Goal: Task Accomplishment & Management: Manage account settings

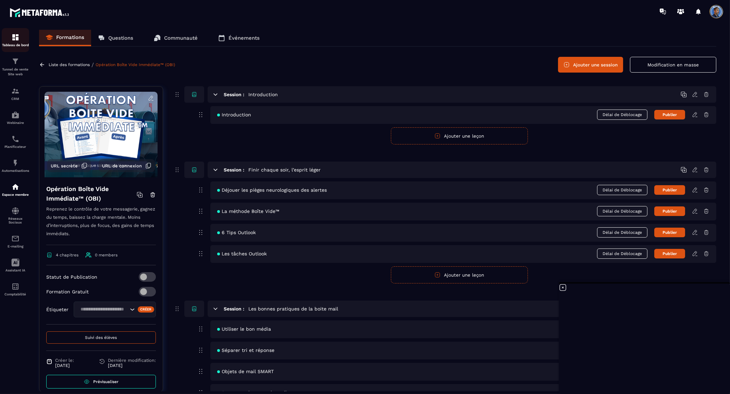
scroll to position [111, 0]
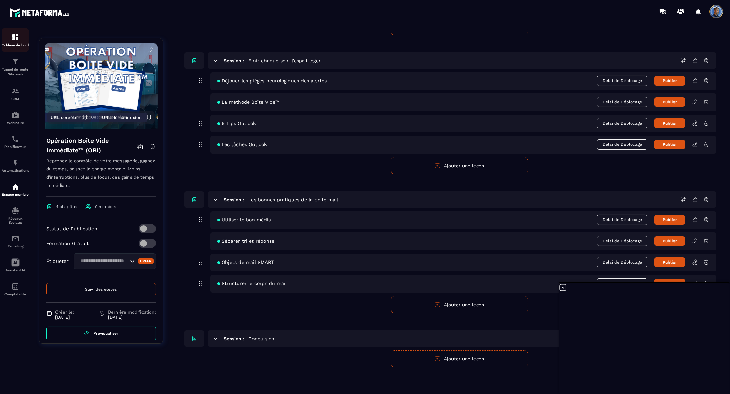
click at [12, 39] on img at bounding box center [15, 37] width 8 height 8
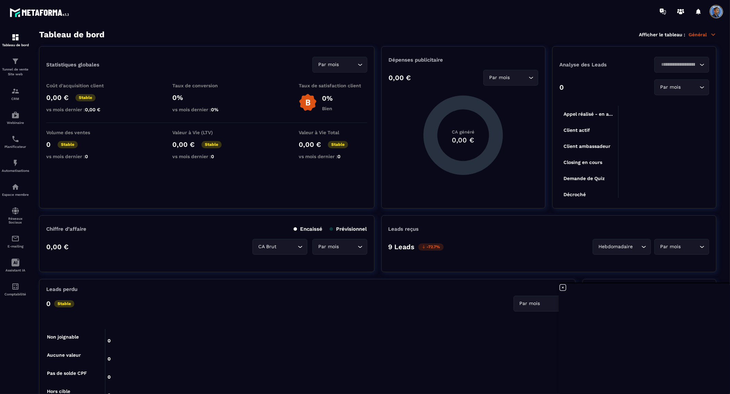
click at [563, 287] on icon at bounding box center [563, 288] width 8 height 8
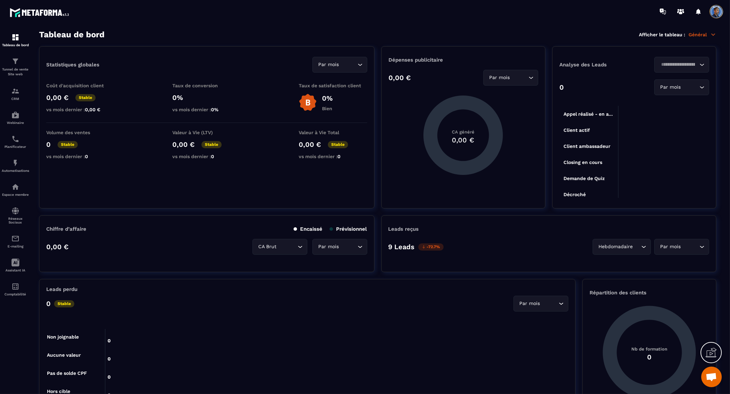
click at [432, 246] on p "-72.7%" at bounding box center [430, 247] width 25 height 7
drag, startPoint x: 393, startPoint y: 242, endPoint x: 396, endPoint y: 239, distance: 4.6
click at [393, 241] on div "9 Leads -72.7% Hebdomadaire Loading... Par mois Loading..." at bounding box center [548, 247] width 321 height 16
click at [404, 227] on p "Leads reçus" at bounding box center [403, 229] width 30 height 6
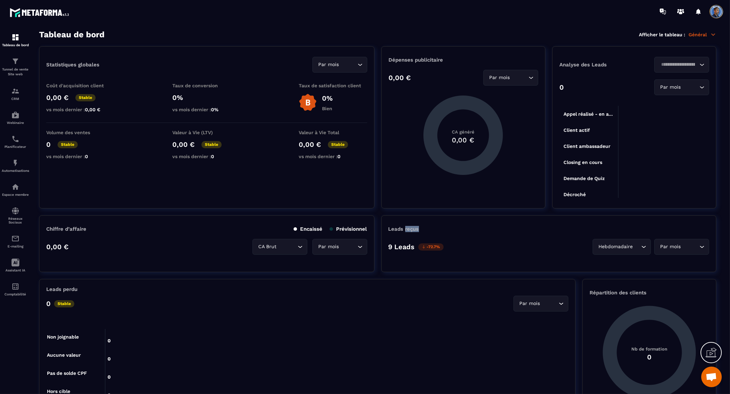
click at [404, 227] on p "Leads reçus" at bounding box center [403, 229] width 30 height 6
click at [396, 227] on p "Leads reçus" at bounding box center [403, 229] width 30 height 6
click at [679, 245] on div "Par mois" at bounding box center [678, 247] width 40 height 8
click at [642, 247] on icon "Search for option" at bounding box center [643, 247] width 7 height 7
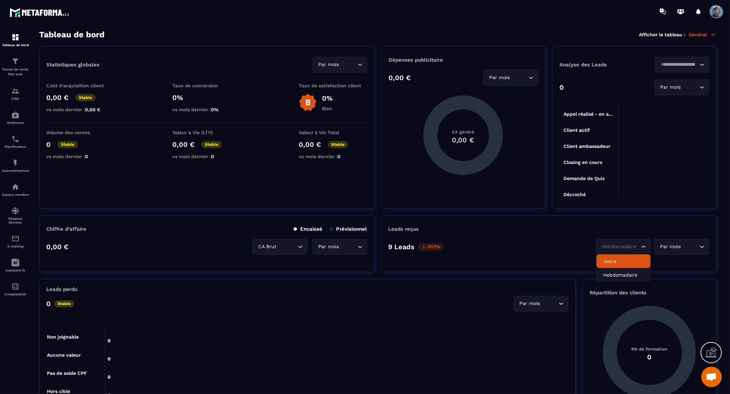
click at [632, 259] on p "Jours" at bounding box center [623, 261] width 40 height 7
click at [639, 244] on input "Search for option" at bounding box center [628, 247] width 23 height 8
click at [627, 274] on p "Hebdomadaire" at bounding box center [623, 275] width 40 height 7
click at [405, 248] on p "9 Leads" at bounding box center [401, 247] width 26 height 8
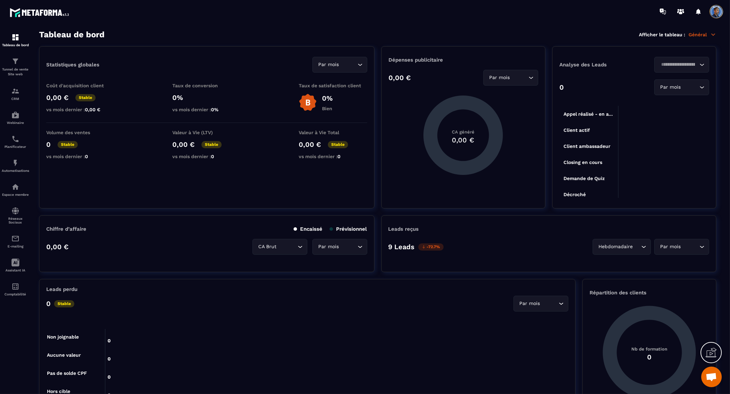
click at [407, 225] on div "Leads reçus 9 Leads -72.7% Hebdomadaire Loading... Par mois Loading..." at bounding box center [548, 243] width 335 height 57
click at [394, 226] on p "Leads reçus" at bounding box center [403, 229] width 30 height 6
drag, startPoint x: 394, startPoint y: 226, endPoint x: 430, endPoint y: 230, distance: 36.4
click at [430, 230] on div "Leads reçus" at bounding box center [548, 229] width 321 height 6
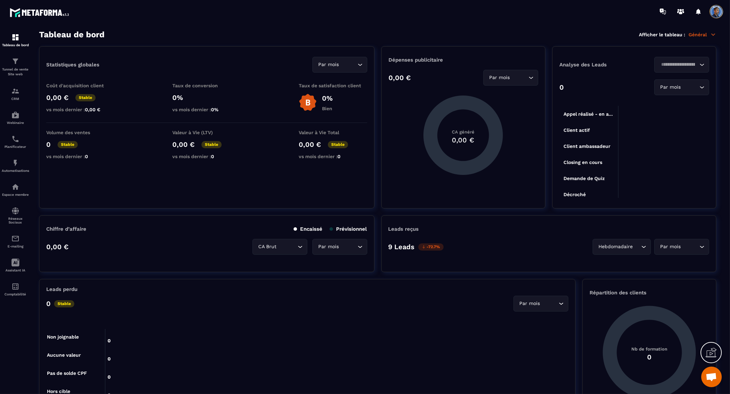
click at [430, 245] on p "-72.7%" at bounding box center [430, 247] width 25 height 7
click at [683, 241] on div "Par mois Loading..." at bounding box center [681, 247] width 55 height 16
click at [678, 273] on p "Année" at bounding box center [681, 275] width 40 height 7
click at [705, 35] on p "Général" at bounding box center [703, 35] width 28 height 6
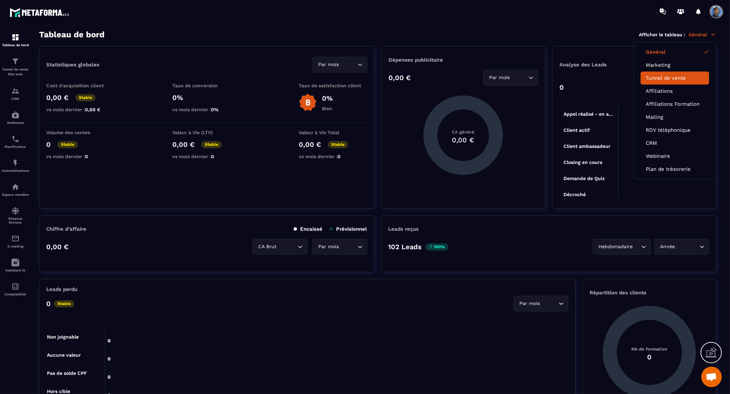
click at [682, 76] on link "Tunnel de vente" at bounding box center [675, 78] width 58 height 6
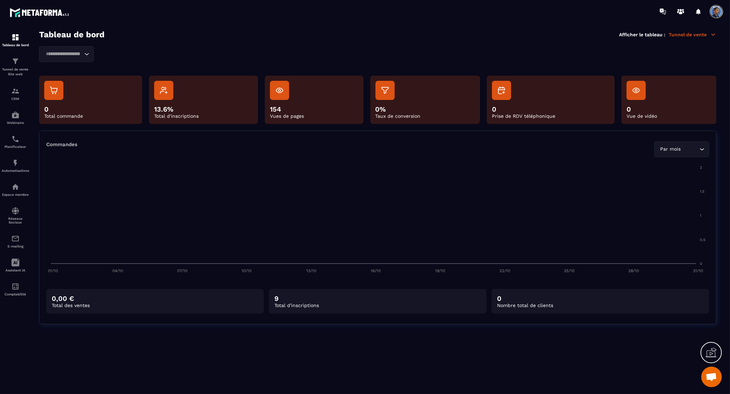
click at [271, 302] on div "9 Total d'inscriptions" at bounding box center [378, 301] width 218 height 25
click at [506, 297] on p "0" at bounding box center [600, 299] width 207 height 8
click at [542, 258] on foreignobject at bounding box center [377, 217] width 663 height 120
click at [507, 48] on div "Loading..." at bounding box center [377, 54] width 677 height 16
click at [666, 146] on div "Par mois" at bounding box center [678, 150] width 40 height 8
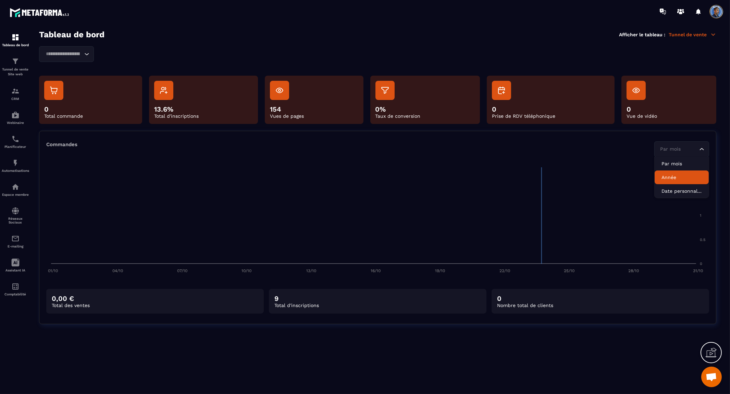
click at [672, 175] on p "Année" at bounding box center [681, 177] width 40 height 7
click at [704, 153] on div "Année Loading..." at bounding box center [681, 149] width 55 height 16
click at [516, 35] on div "Tableau de bord Afficher le tableau : Tunnel de vente" at bounding box center [377, 35] width 677 height 10
click at [79, 48] on div "Loading..." at bounding box center [66, 54] width 55 height 16
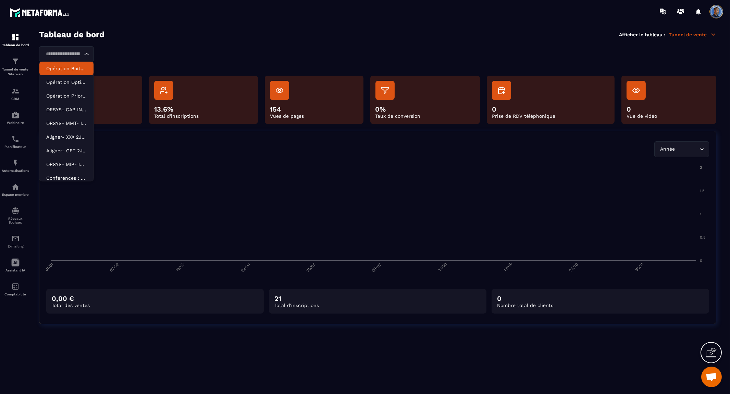
click at [67, 68] on p "Opération Boite Vide Immédiate" at bounding box center [66, 68] width 40 height 7
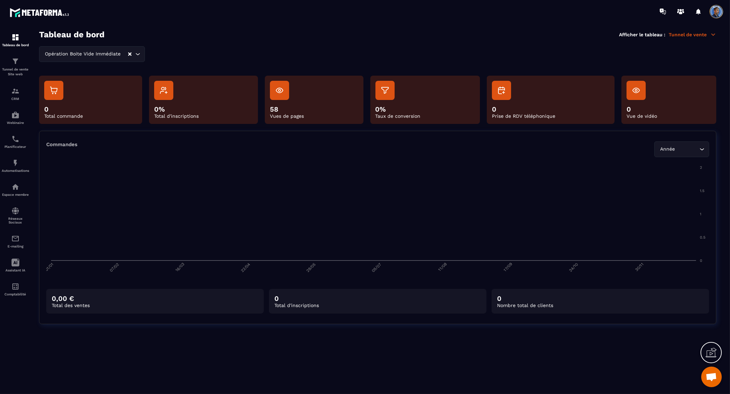
click at [107, 54] on div "Opération Boite Vide Immédiate Loading..." at bounding box center [377, 54] width 677 height 16
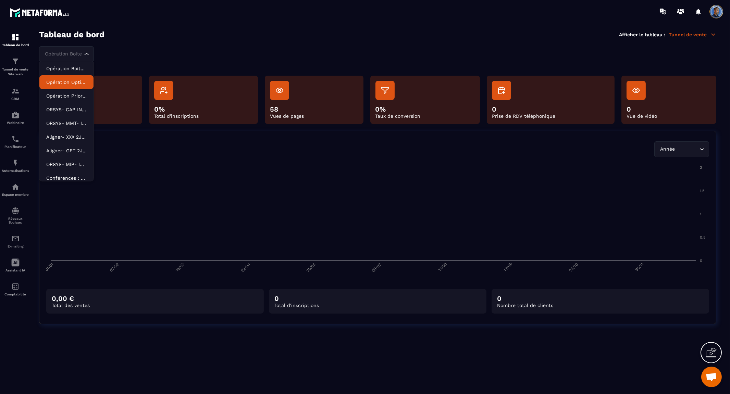
click at [73, 82] on p "Opération Optimisation du Calendrier" at bounding box center [66, 82] width 40 height 7
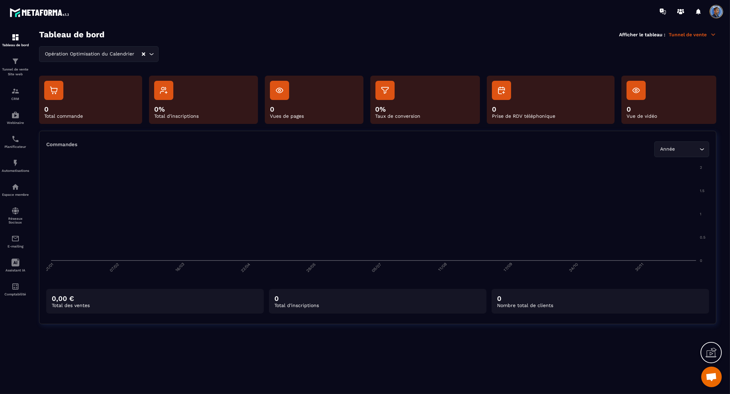
click at [699, 35] on p "Tunnel de vente" at bounding box center [693, 35] width 48 height 6
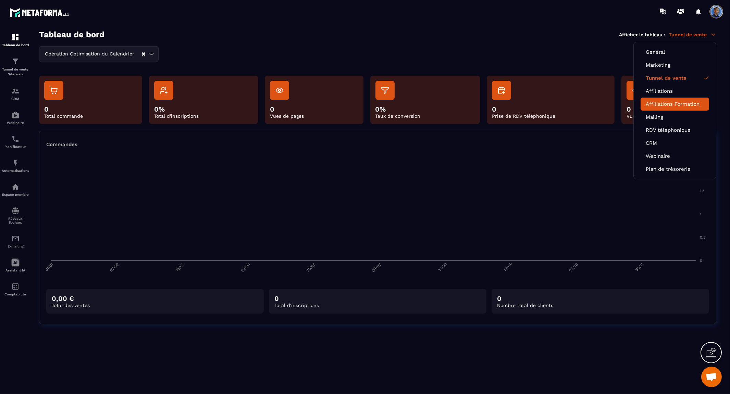
click at [668, 102] on link "Affiliations Formation" at bounding box center [675, 104] width 58 height 6
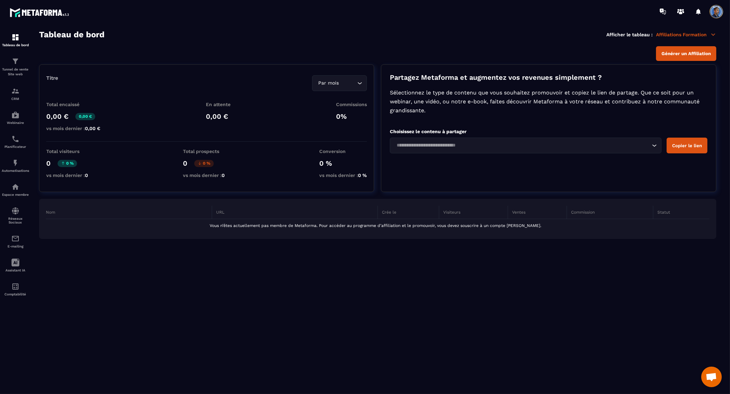
click at [609, 144] on input "Search for option" at bounding box center [522, 146] width 256 height 8
click at [517, 39] on div "Tableau de bord Afficher le tableau : Affiliations Formation" at bounding box center [377, 35] width 677 height 10
click at [692, 52] on span "Générer un Affiliation" at bounding box center [685, 53] width 49 height 5
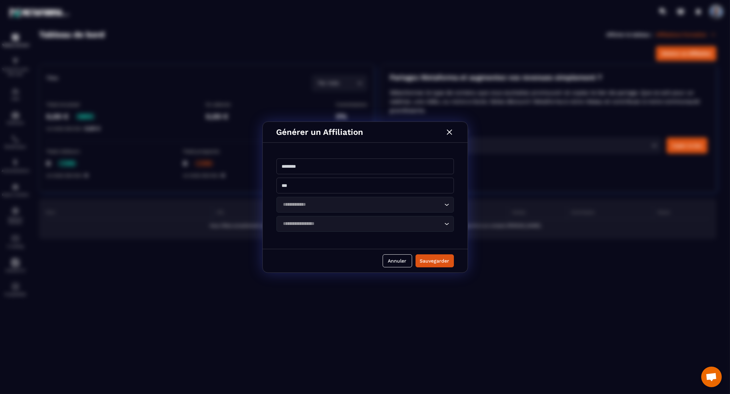
click at [402, 188] on input "Modal window" at bounding box center [364, 186] width 177 height 16
click at [404, 186] on input "Modal window" at bounding box center [364, 186] width 177 height 16
click at [450, 128] on img "Modal window" at bounding box center [449, 132] width 9 height 9
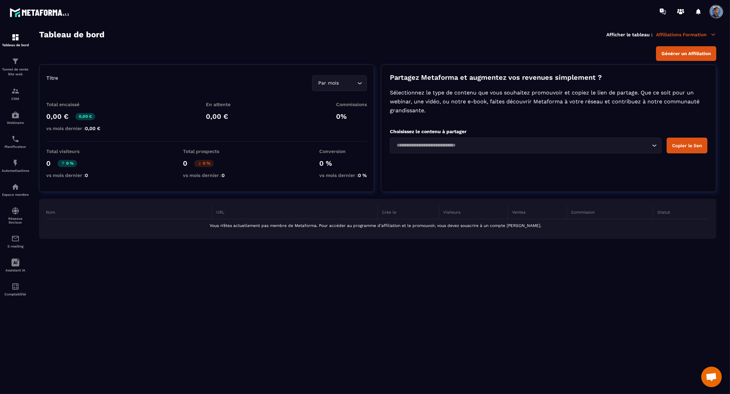
click at [470, 66] on div "Partagez Metaforma et augmentez vos revenues simplement ? Sélectionnez le type …" at bounding box center [548, 128] width 335 height 128
click at [15, 35] on img at bounding box center [15, 37] width 8 height 8
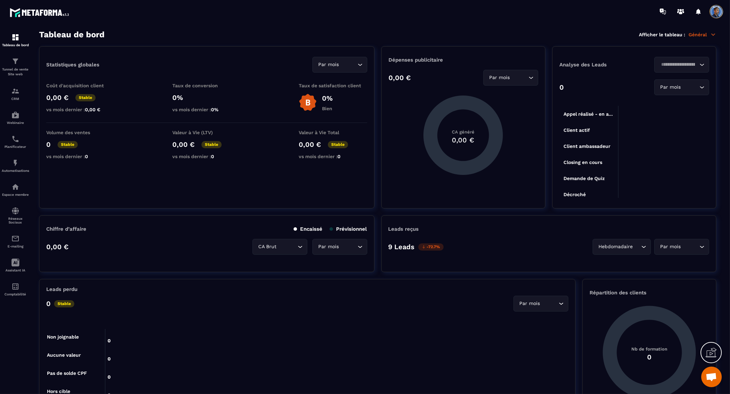
click at [331, 23] on section "Tableau de bord Tunnel de vente Site web CRM Webinaire Planificateur Automatisa…" at bounding box center [365, 212] width 730 height 379
